Goal: Task Accomplishment & Management: Manage account settings

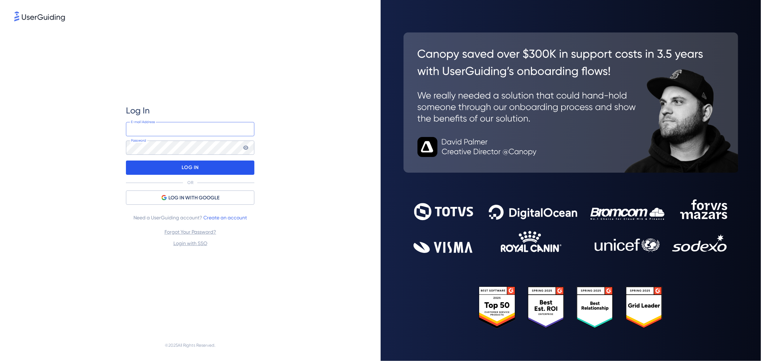
type input "clairesheehan@mypda.co.uk"
click at [199, 170] on div "LOG IN" at bounding box center [190, 168] width 128 height 14
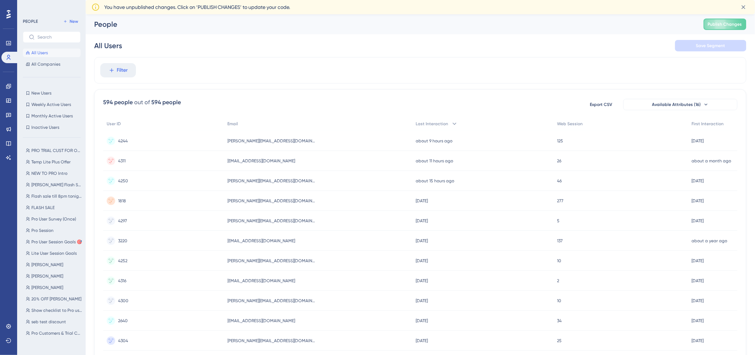
click at [106, 62] on div "Filter" at bounding box center [420, 70] width 652 height 26
click at [110, 69] on icon at bounding box center [112, 70] width 6 height 6
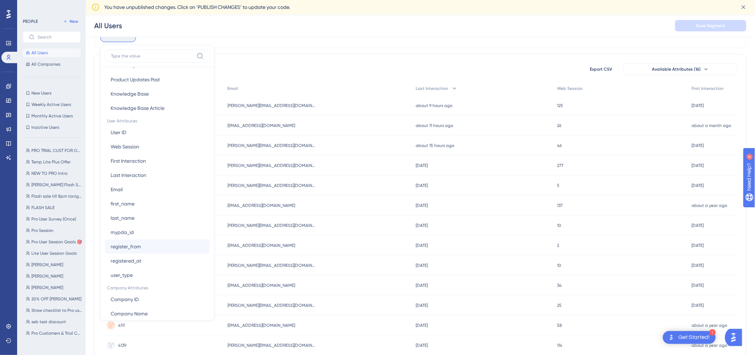
scroll to position [277, 0]
click at [141, 231] on button "mypda_id mypda_id" at bounding box center [157, 231] width 105 height 14
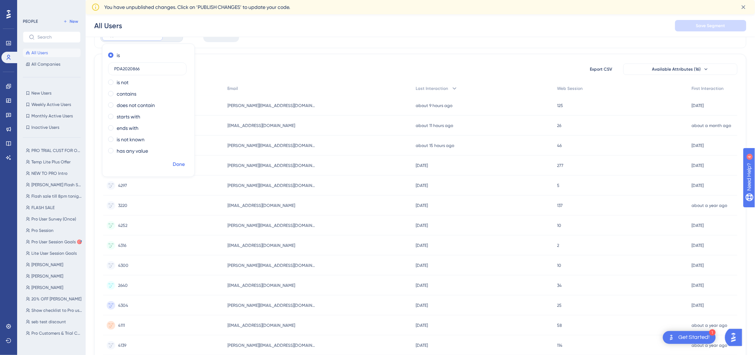
type input "PDA2020866"
click at [175, 165] on span "Done" at bounding box center [179, 164] width 12 height 9
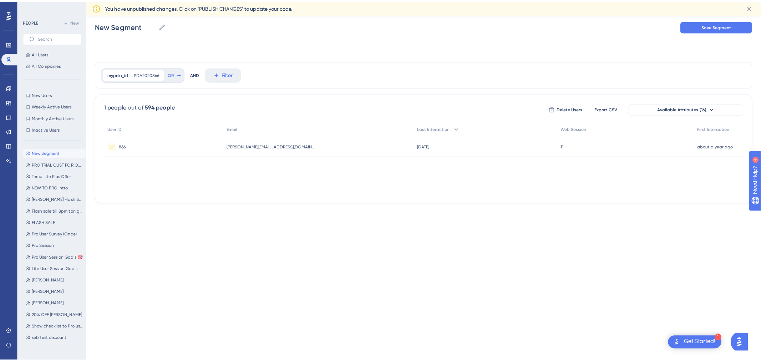
scroll to position [0, 0]
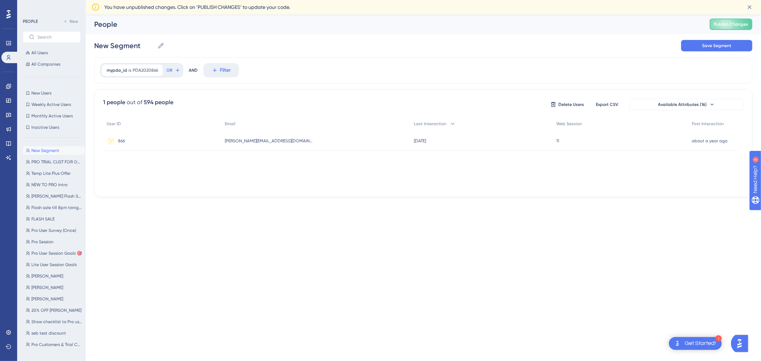
click at [259, 143] on span "gurdeep@gspropertygroup.co.uk" at bounding box center [269, 141] width 89 height 6
click at [140, 71] on span "PDA2020866" at bounding box center [145, 70] width 25 height 6
click at [126, 105] on input "PDA2020866" at bounding box center [147, 104] width 66 height 5
type input "PDA20244123"
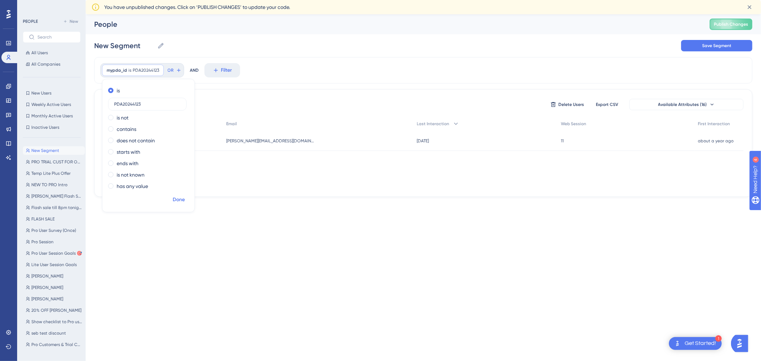
click at [179, 206] on button "Done" at bounding box center [179, 199] width 20 height 13
click at [265, 142] on span "leefsibley@gmail.com" at bounding box center [267, 141] width 68 height 6
click at [140, 69] on span "PDA20244123" at bounding box center [146, 70] width 26 height 6
click at [125, 106] on input "PDA20244123" at bounding box center [147, 104] width 66 height 5
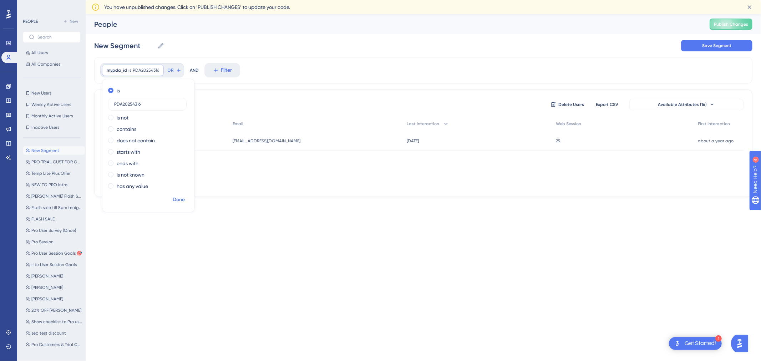
type input "PDA20254316"
click at [172, 203] on button "Done" at bounding box center [179, 199] width 20 height 13
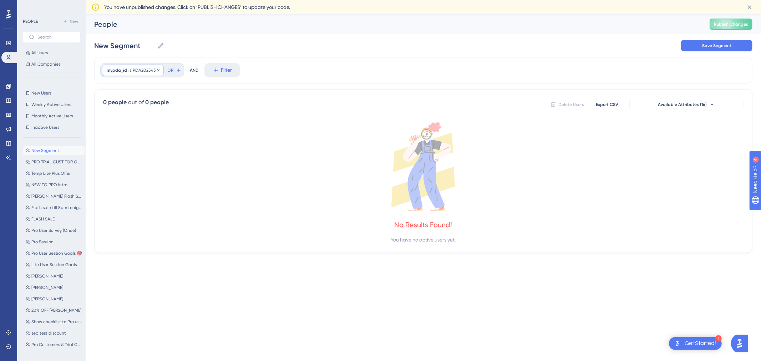
click at [138, 70] on span "PDA20254316" at bounding box center [146, 70] width 26 height 6
click at [181, 197] on span "Done" at bounding box center [179, 200] width 12 height 9
click at [136, 67] on span "PDA20254316" at bounding box center [146, 70] width 26 height 6
click at [175, 199] on span "Done" at bounding box center [179, 200] width 12 height 9
